Goal: Navigation & Orientation: Find specific page/section

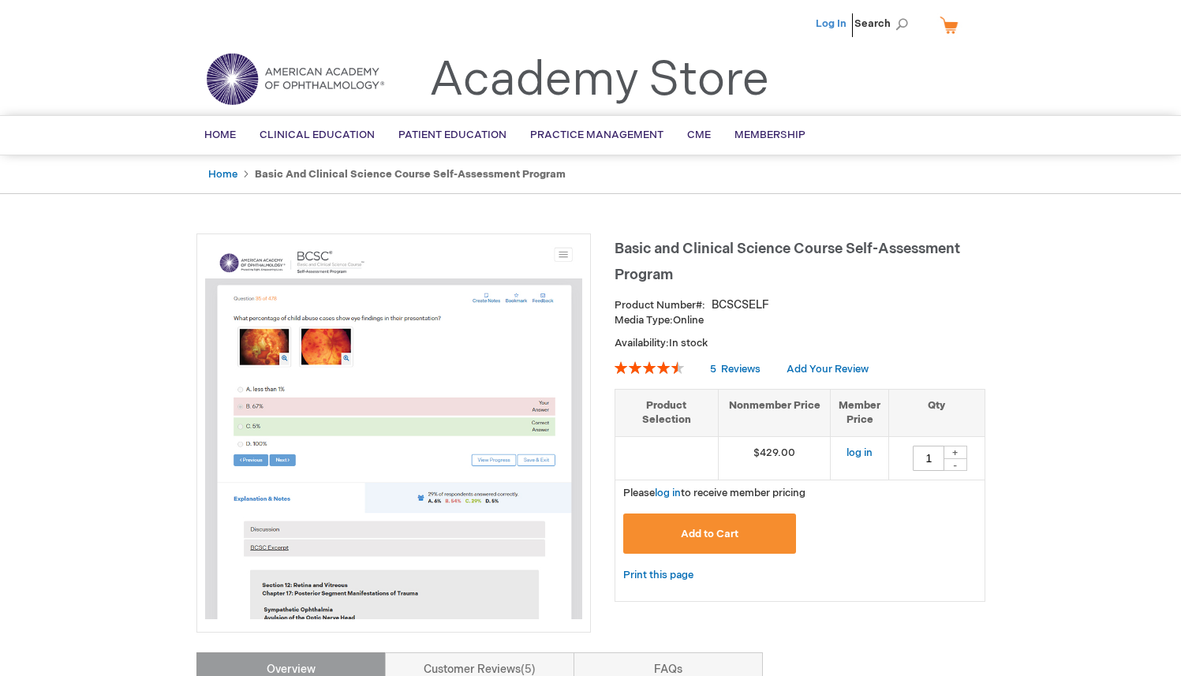
click at [817, 21] on link "Log In" at bounding box center [831, 23] width 31 height 13
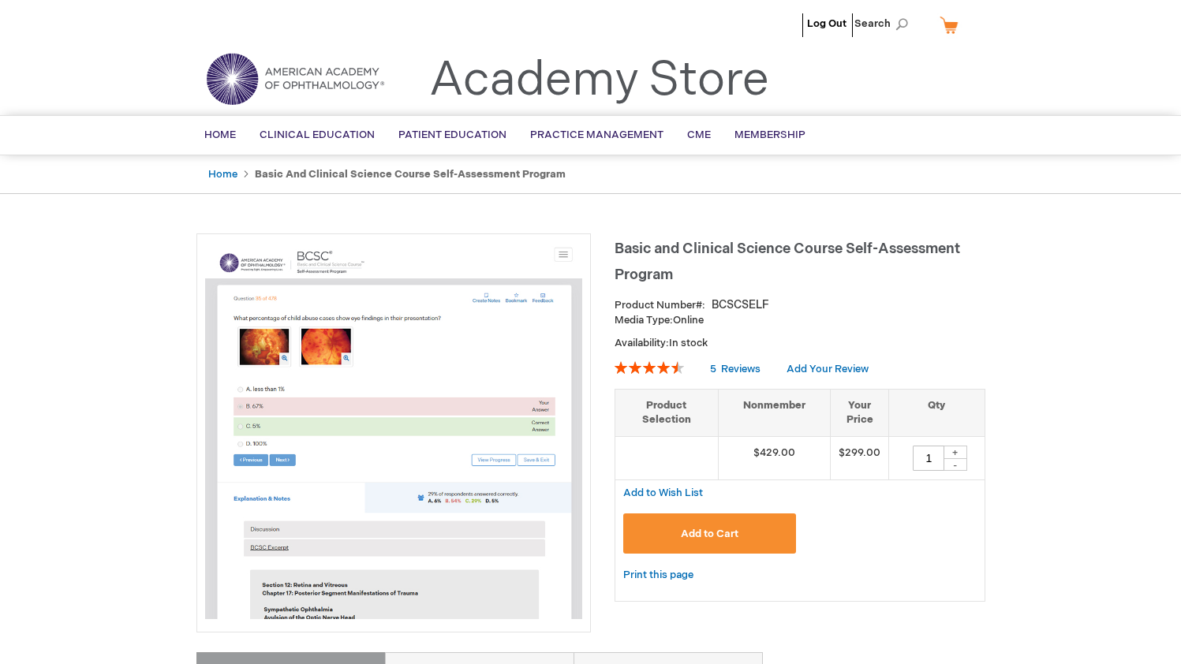
type input "1"
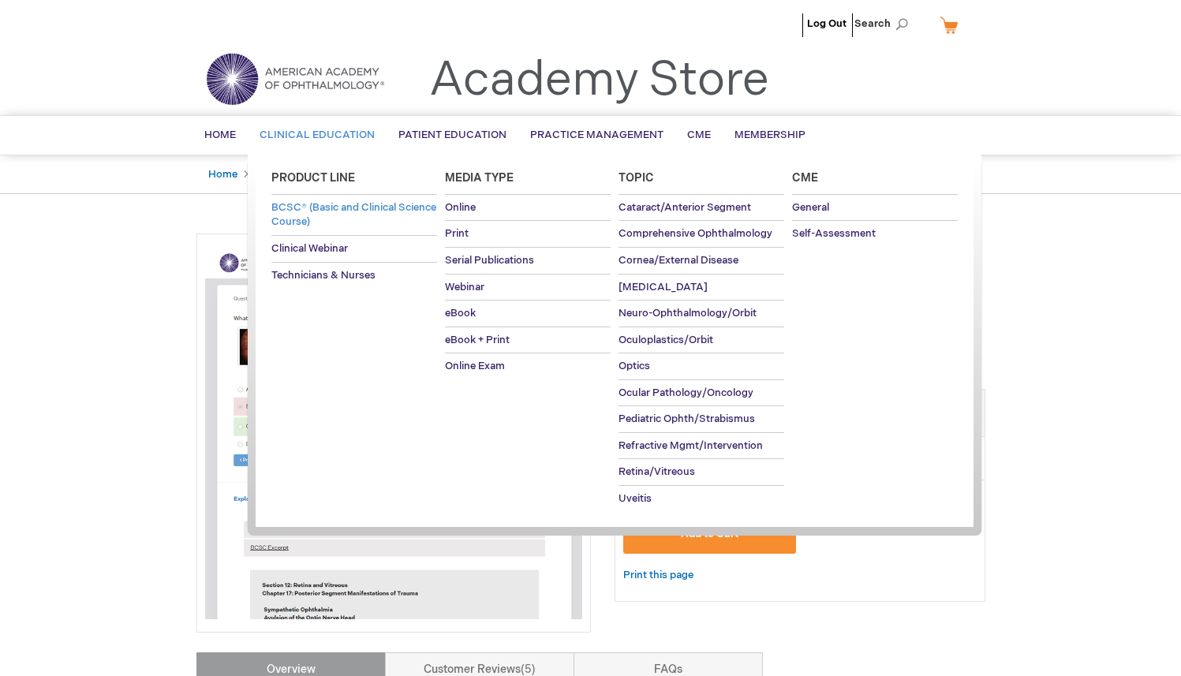
click at [308, 220] on span "BCSC® (Basic and Clinical Science Course)" at bounding box center [353, 215] width 165 height 28
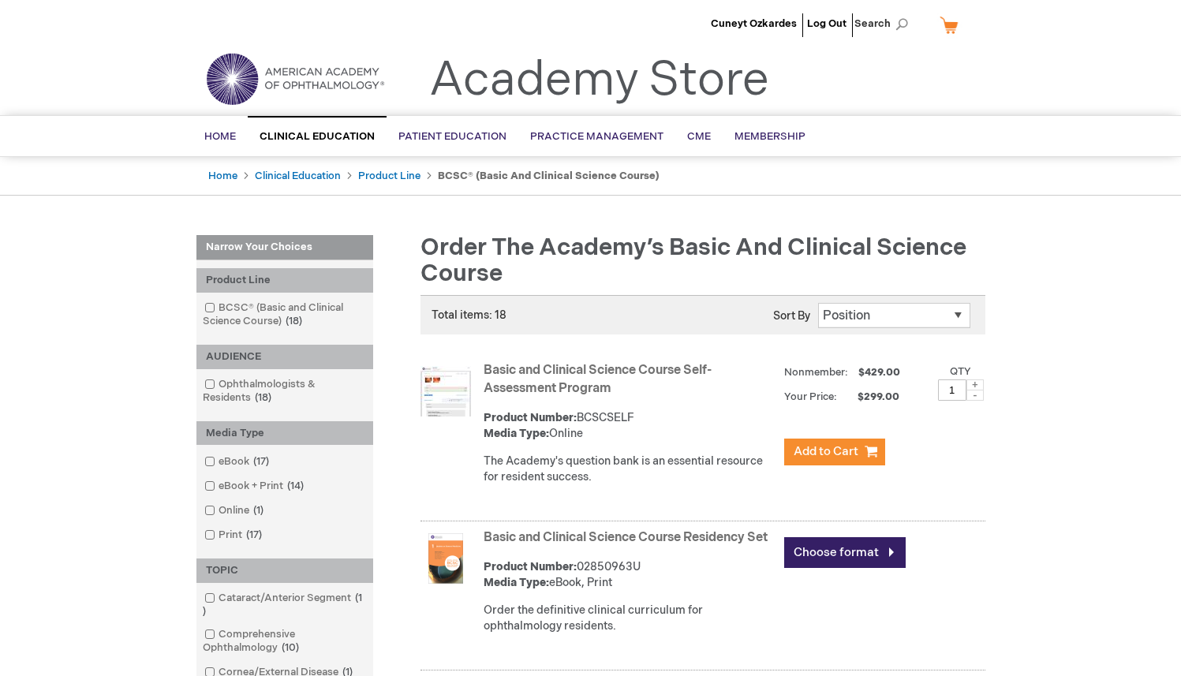
click at [593, 371] on link "Basic and Clinical Science Course Self-Assessment Program" at bounding box center [598, 379] width 228 height 33
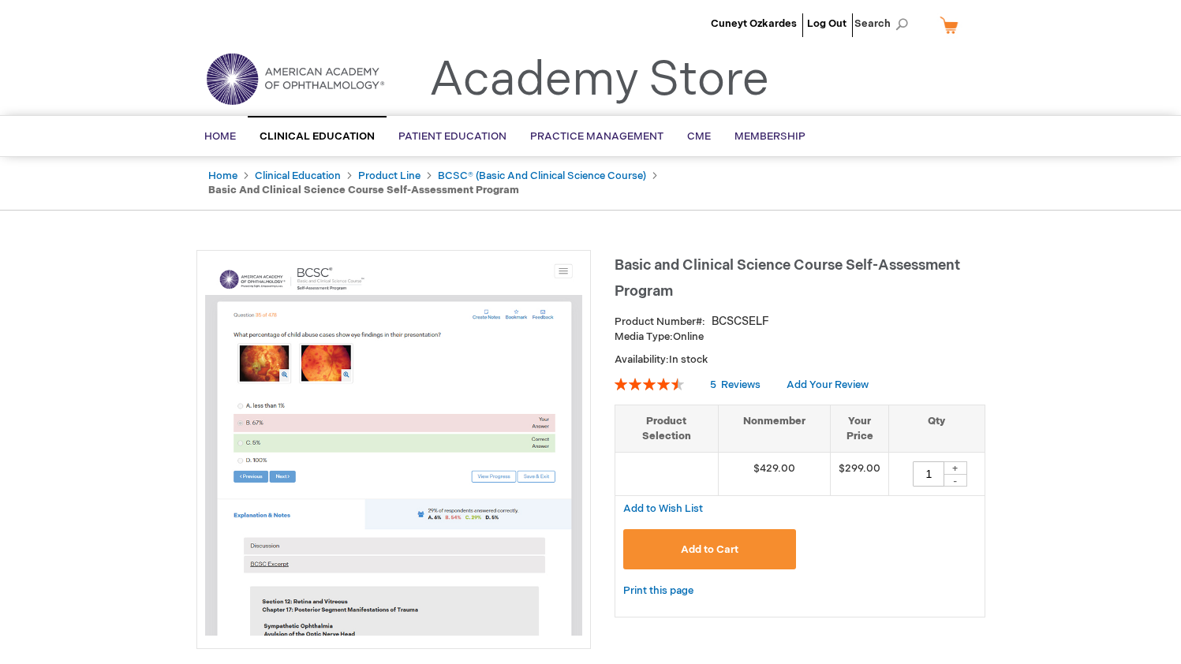
type input "1"
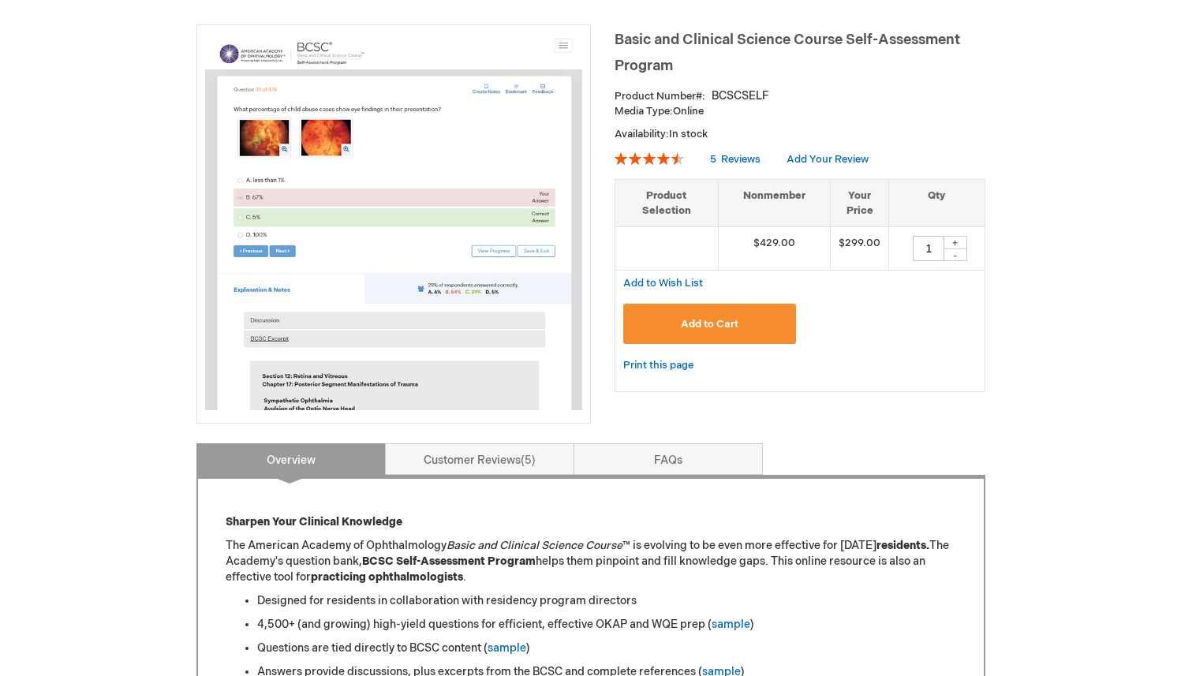
scroll to position [353, 0]
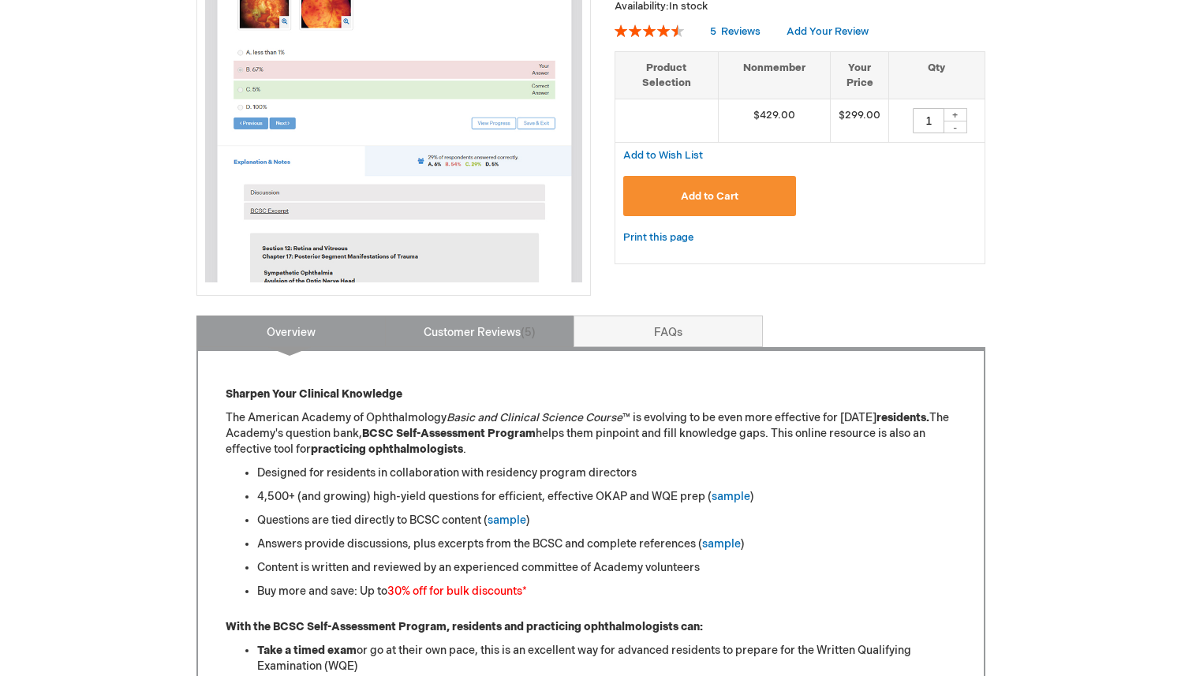
click at [476, 322] on link "Customer Reviews 5" at bounding box center [479, 332] width 189 height 32
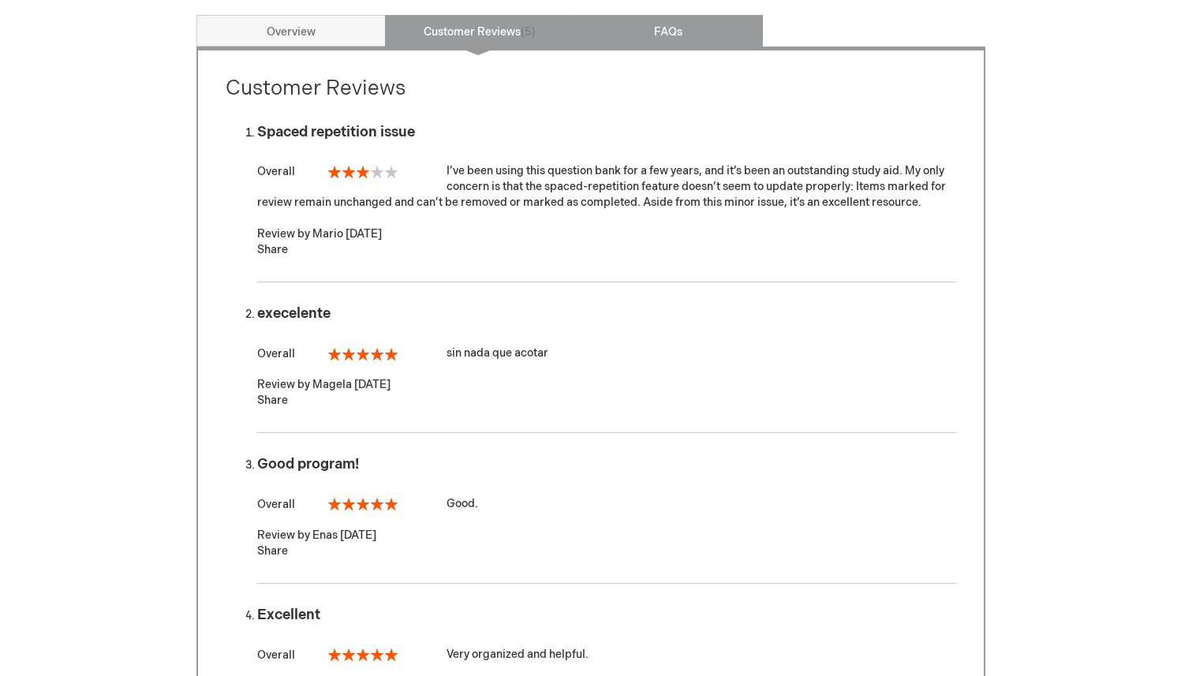
click at [653, 22] on link "FAQs" at bounding box center [668, 31] width 189 height 32
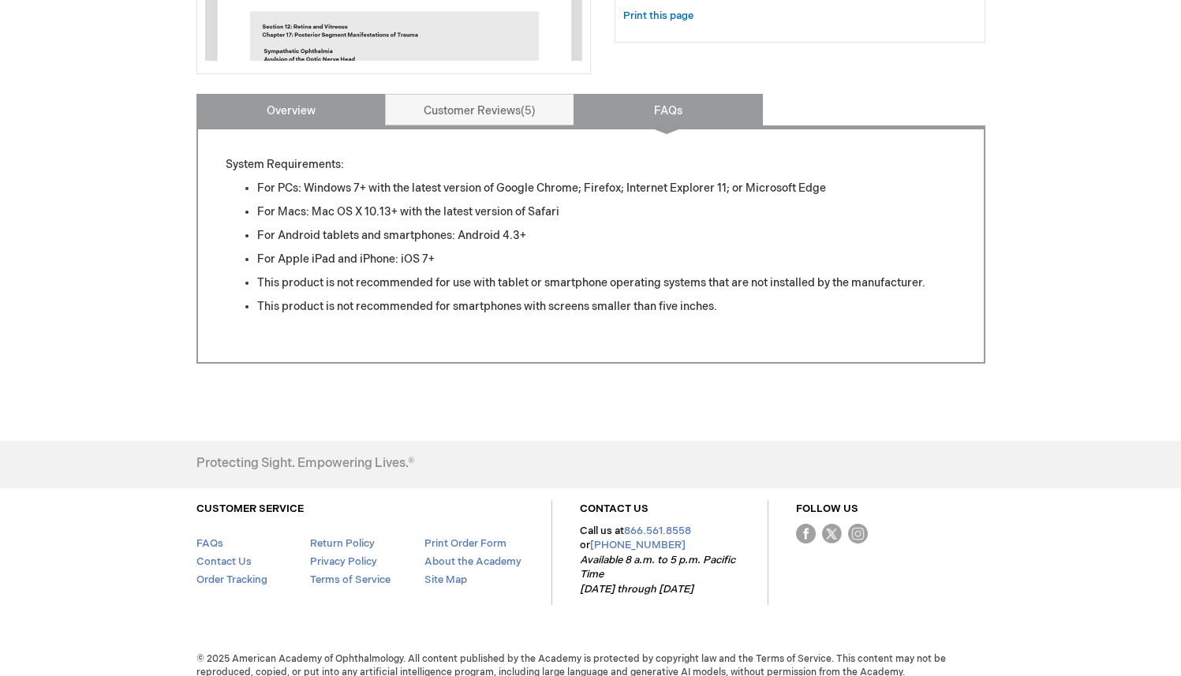
click at [312, 103] on link "Overview" at bounding box center [290, 110] width 189 height 32
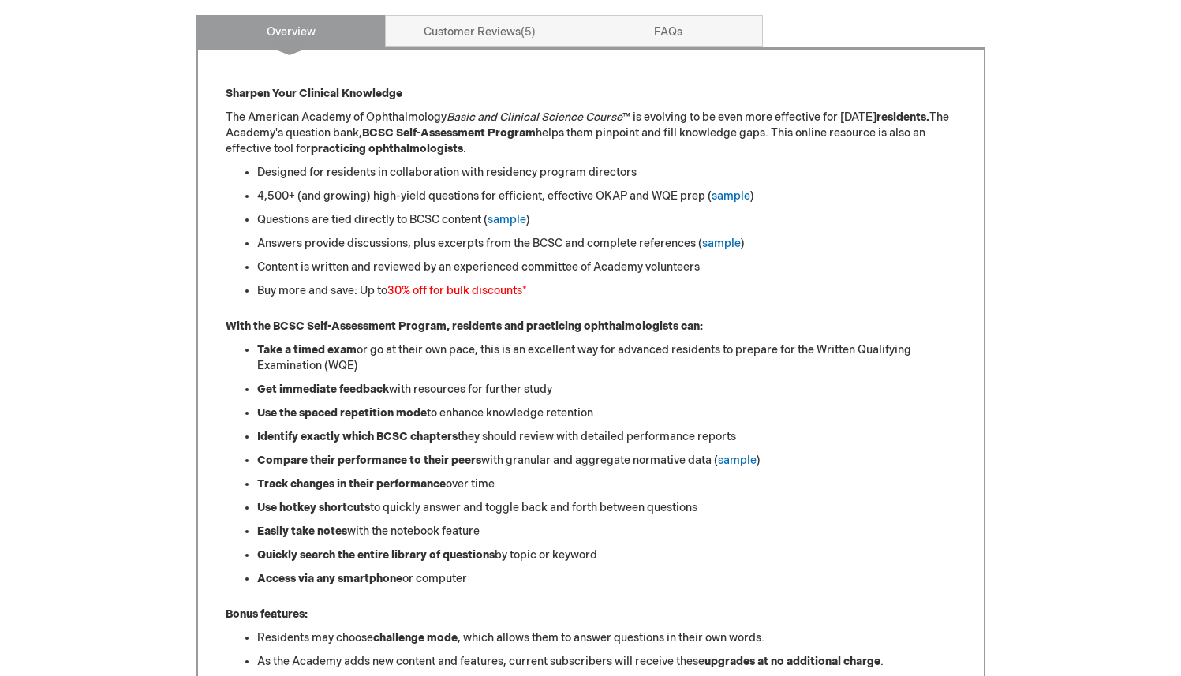
click at [198, 241] on div "Sharpen Your Clinical Knowledge The American Academy of Ophthalmology Basic and…" at bounding box center [590, 572] width 789 height 1051
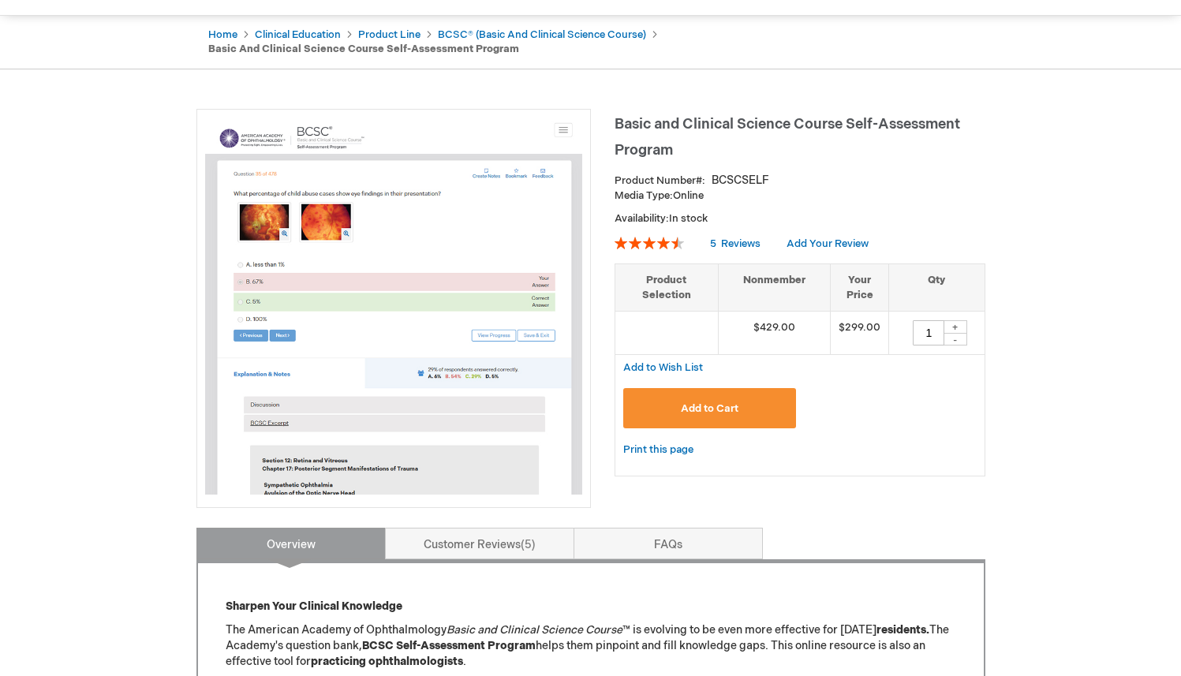
scroll to position [81, 0]
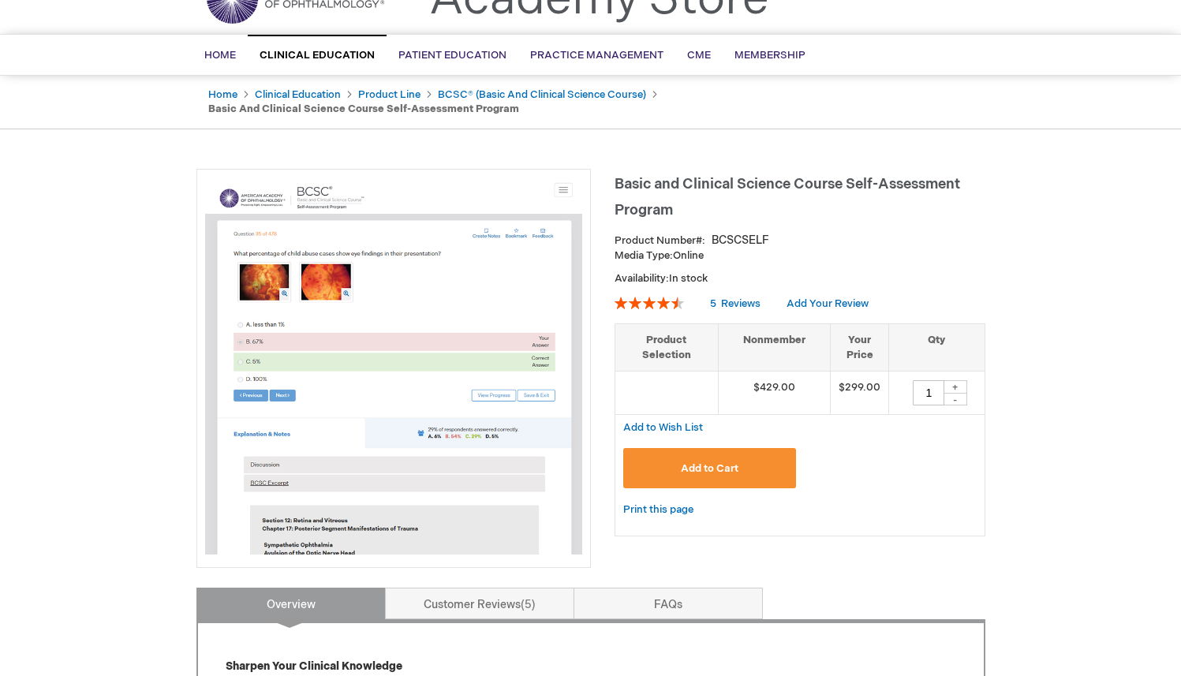
click at [670, 190] on span "Basic and Clinical Science Course Self-Assessment Program" at bounding box center [788, 197] width 346 height 43
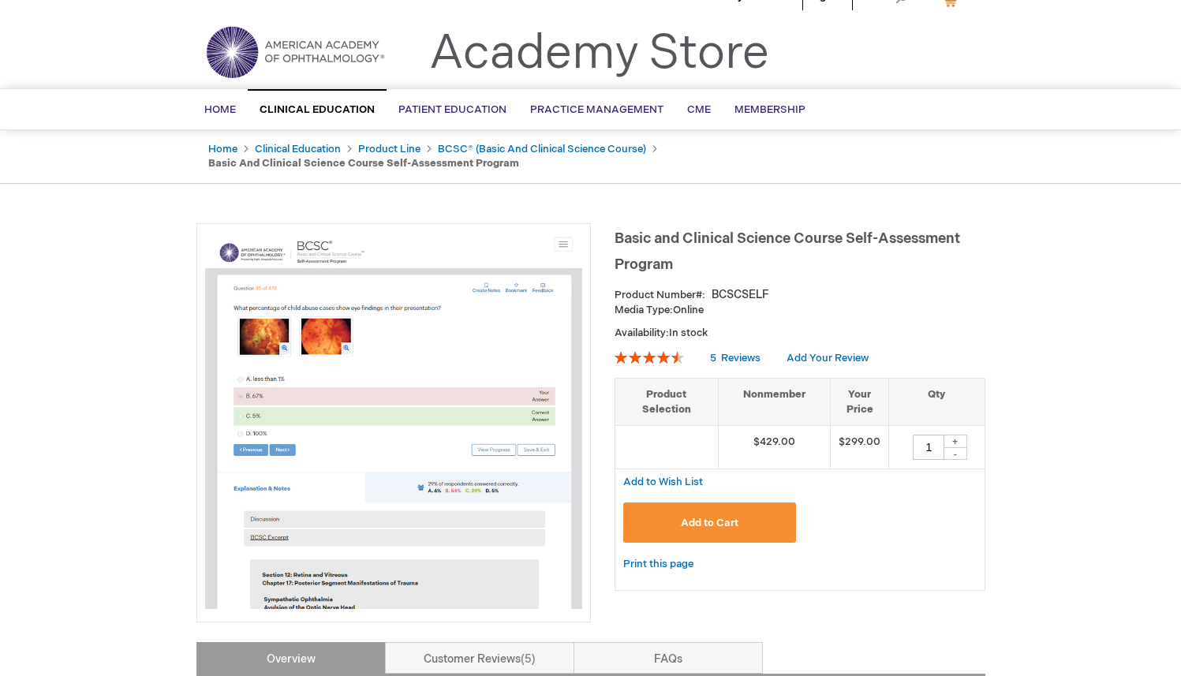
scroll to position [0, 0]
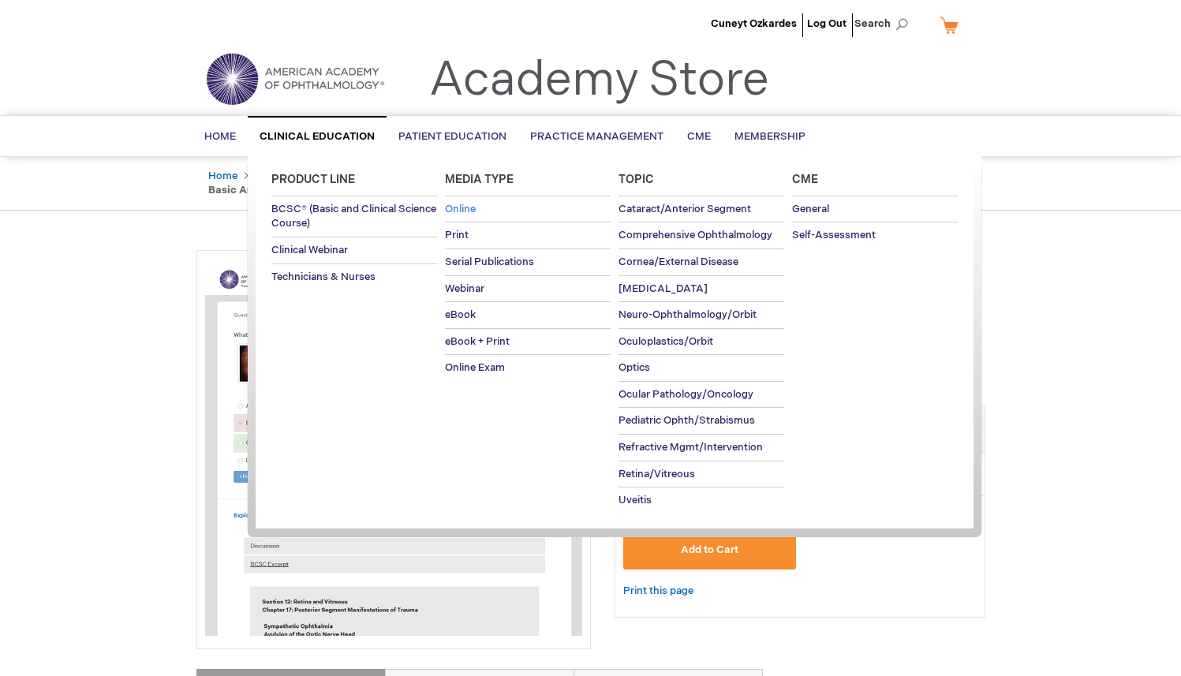
click at [461, 207] on span "Online" at bounding box center [460, 209] width 31 height 13
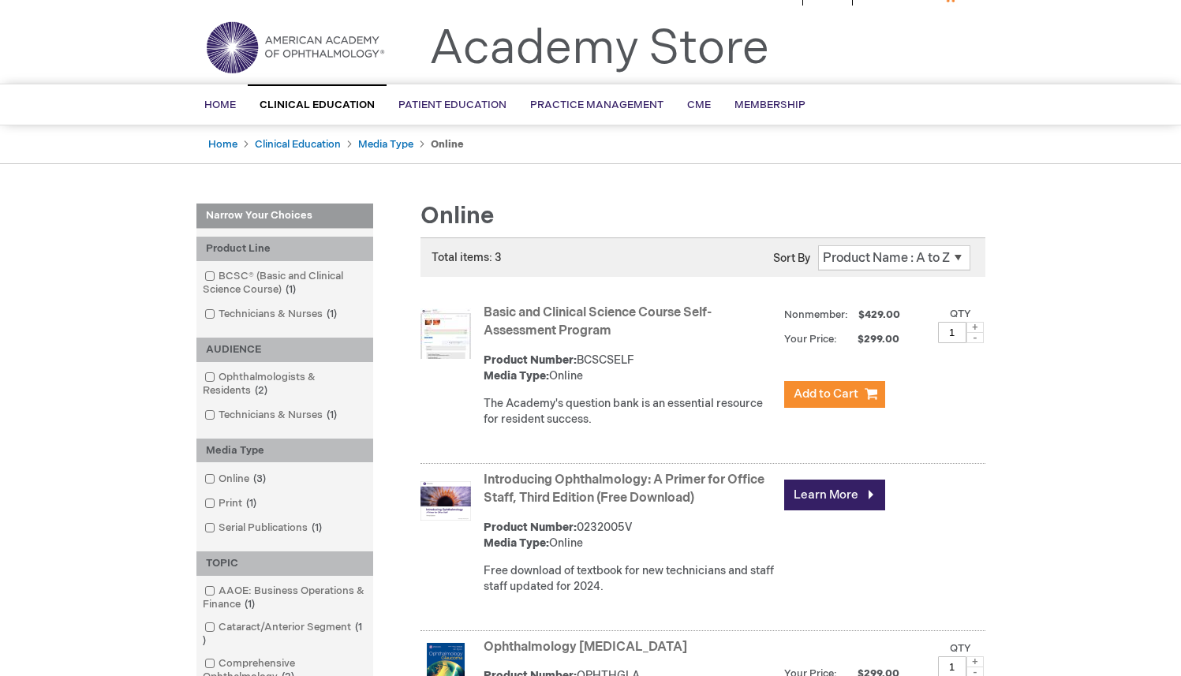
scroll to position [25, 0]
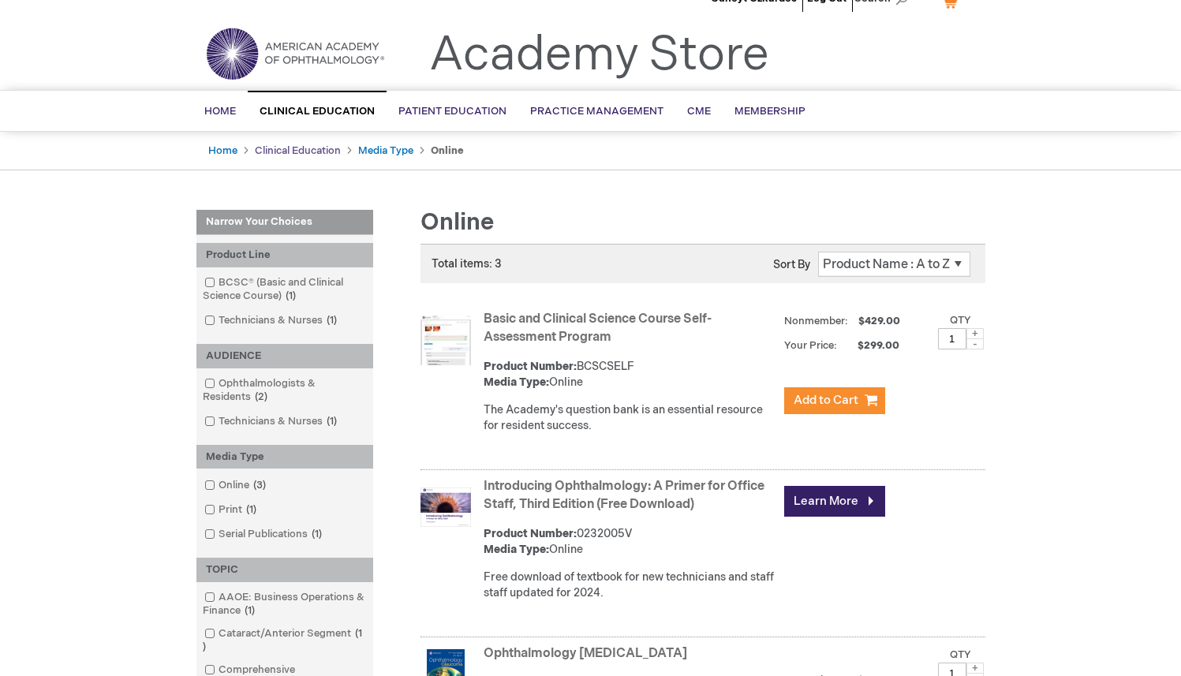
click at [305, 150] on link "Clinical Education" at bounding box center [298, 150] width 86 height 13
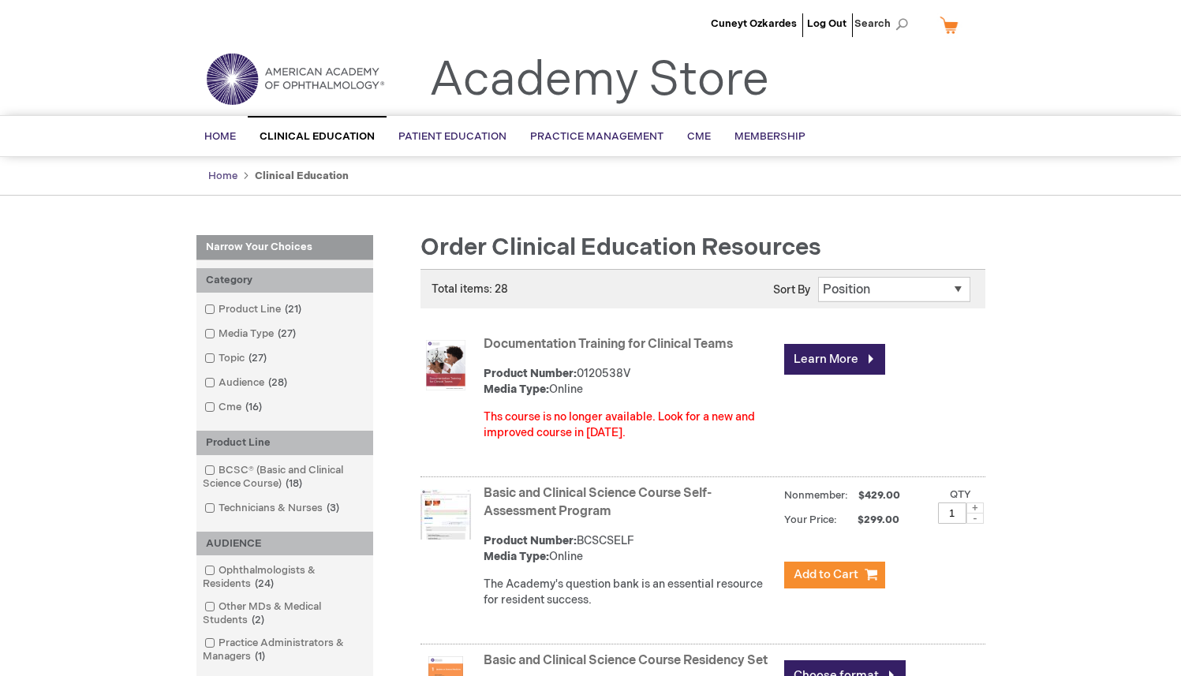
click at [226, 173] on link "Home" at bounding box center [222, 176] width 29 height 13
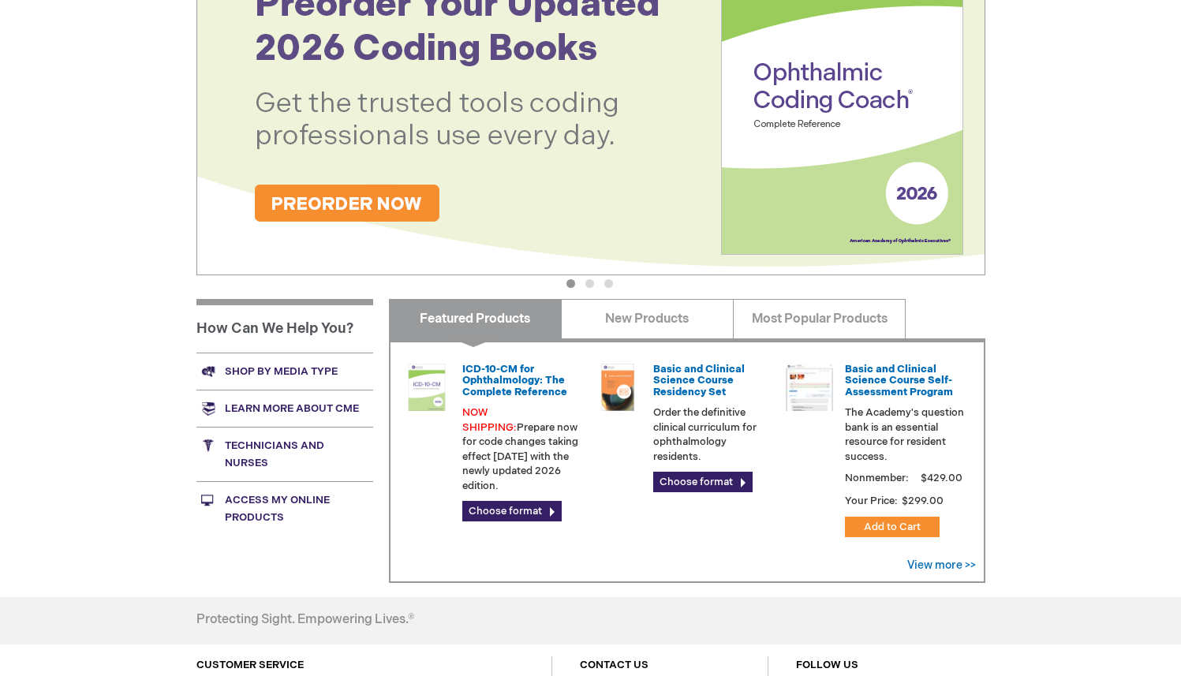
scroll to position [493, 0]
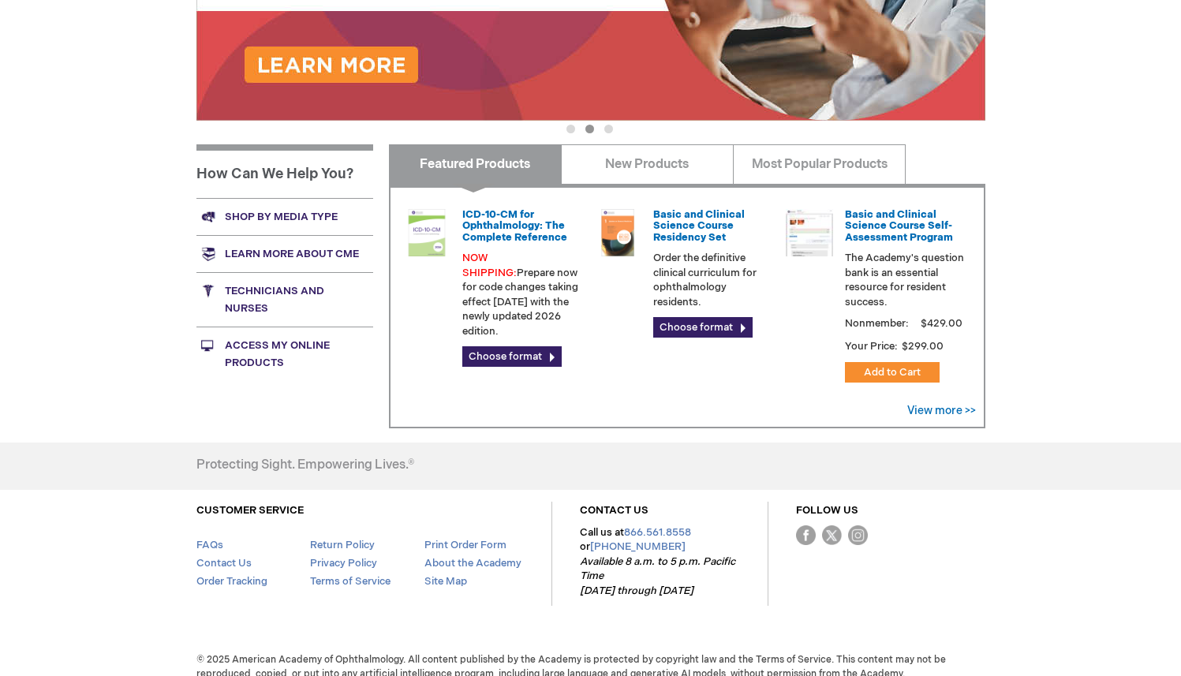
click at [281, 352] on link "Access My Online Products" at bounding box center [284, 354] width 177 height 54
